Goal: Information Seeking & Learning: Learn about a topic

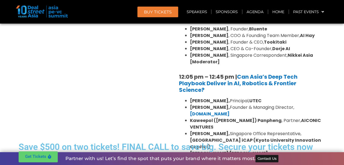
scroll to position [487, 0]
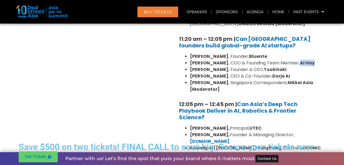
drag, startPoint x: 291, startPoint y: 62, endPoint x: 306, endPoint y: 63, distance: 15.6
click at [306, 63] on li "[PERSON_NAME] , COO & Founding Team Member, [PERSON_NAME]" at bounding box center [255, 62] width 131 height 7
drag, startPoint x: 306, startPoint y: 63, endPoint x: 308, endPoint y: 73, distance: 10.0
click at [308, 73] on li "[PERSON_NAME] , CEO & Co-Founder, Dorje AI" at bounding box center [255, 76] width 131 height 7
drag, startPoint x: 271, startPoint y: 70, endPoint x: 298, endPoint y: 70, distance: 26.3
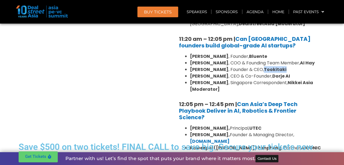
click at [298, 70] on li "[PERSON_NAME] , Founder & CEO, Tookitaki" at bounding box center [255, 69] width 131 height 7
drag, startPoint x: 298, startPoint y: 70, endPoint x: 303, endPoint y: 82, distance: 12.5
click at [303, 82] on li "[PERSON_NAME] , Singapore Correspondent, Nikkei Asia [Moderator]" at bounding box center [255, 85] width 131 height 13
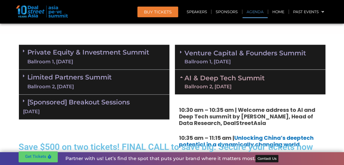
click at [216, 86] on div "Ballroom 2, [DATE]" at bounding box center [225, 86] width 80 height 5
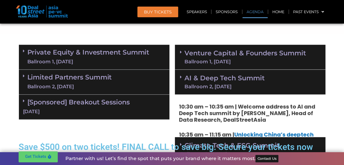
click at [228, 53] on link "Venture Capital & Founders​ Summit Ballroom 1, [DATE]" at bounding box center [246, 57] width 122 height 14
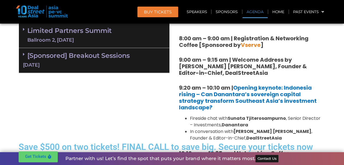
scroll to position [378, 0]
